Goal: Entertainment & Leisure: Consume media (video, audio)

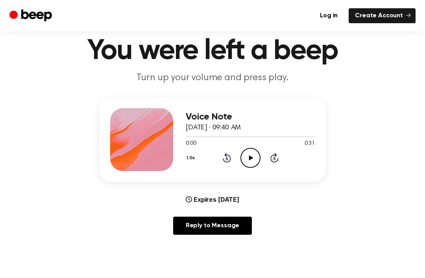
click at [255, 168] on div "Voice Note [DATE] · 09:40 AM 0:00 0:31 Your browser does not support the [objec…" at bounding box center [250, 139] width 129 height 63
click at [253, 157] on icon "Play Audio" at bounding box center [251, 158] width 20 height 20
click at [250, 158] on icon at bounding box center [251, 158] width 4 height 5
click at [224, 149] on div "1.0x Rewind 5 seconds Play Audio Skip 5 seconds" at bounding box center [250, 158] width 129 height 20
click at [222, 163] on icon "Rewind 5 seconds" at bounding box center [226, 158] width 9 height 10
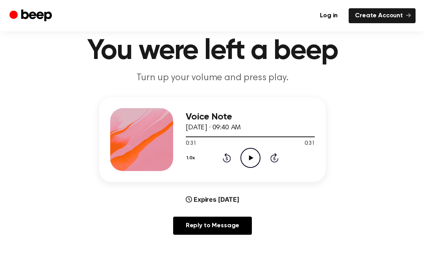
click at [221, 161] on div "1.0x Rewind 5 seconds Play Audio Skip 5 seconds" at bounding box center [250, 158] width 129 height 20
click at [221, 167] on div "1.0x Rewind 5 seconds Play Audio Skip 5 seconds" at bounding box center [250, 158] width 129 height 20
click at [225, 157] on icon "Rewind 5 seconds" at bounding box center [226, 158] width 9 height 10
click at [226, 158] on icon "Rewind 5 seconds" at bounding box center [226, 158] width 9 height 10
click at [226, 159] on icon "Rewind 5 seconds" at bounding box center [226, 158] width 9 height 10
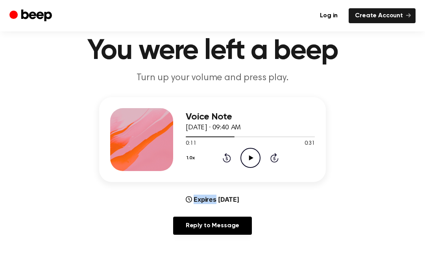
click at [226, 159] on icon at bounding box center [227, 159] width 2 height 3
click at [211, 162] on div "1.0x Rewind 5 seconds Play Audio Skip 5 seconds" at bounding box center [250, 158] width 129 height 20
click at [219, 157] on div "1.0x Rewind 5 seconds Play Audio Skip 5 seconds" at bounding box center [250, 158] width 129 height 20
click at [207, 164] on div "1.0x Rewind 5 seconds Play Audio Skip 5 seconds" at bounding box center [250, 158] width 129 height 20
click at [231, 155] on icon "Rewind 5 seconds" at bounding box center [226, 158] width 9 height 10
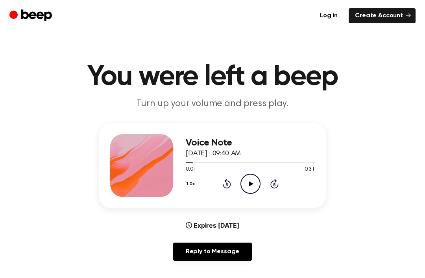
click at [226, 182] on icon at bounding box center [227, 183] width 8 height 9
click at [252, 183] on icon at bounding box center [251, 184] width 4 height 5
click at [253, 188] on icon "Play Audio" at bounding box center [251, 184] width 20 height 20
